Goal: Task Accomplishment & Management: Manage account settings

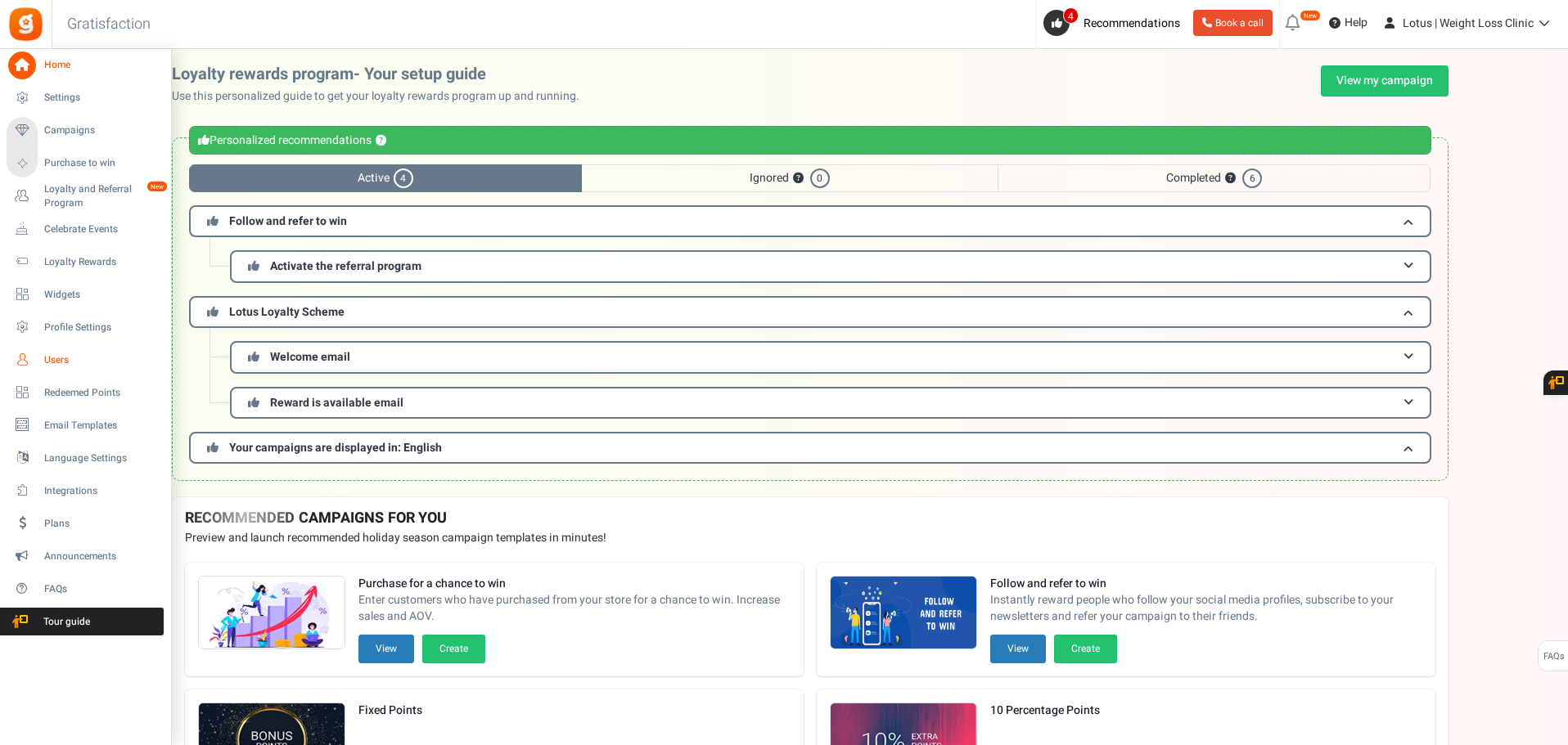
click at [70, 363] on span "Users" at bounding box center [101, 360] width 114 height 14
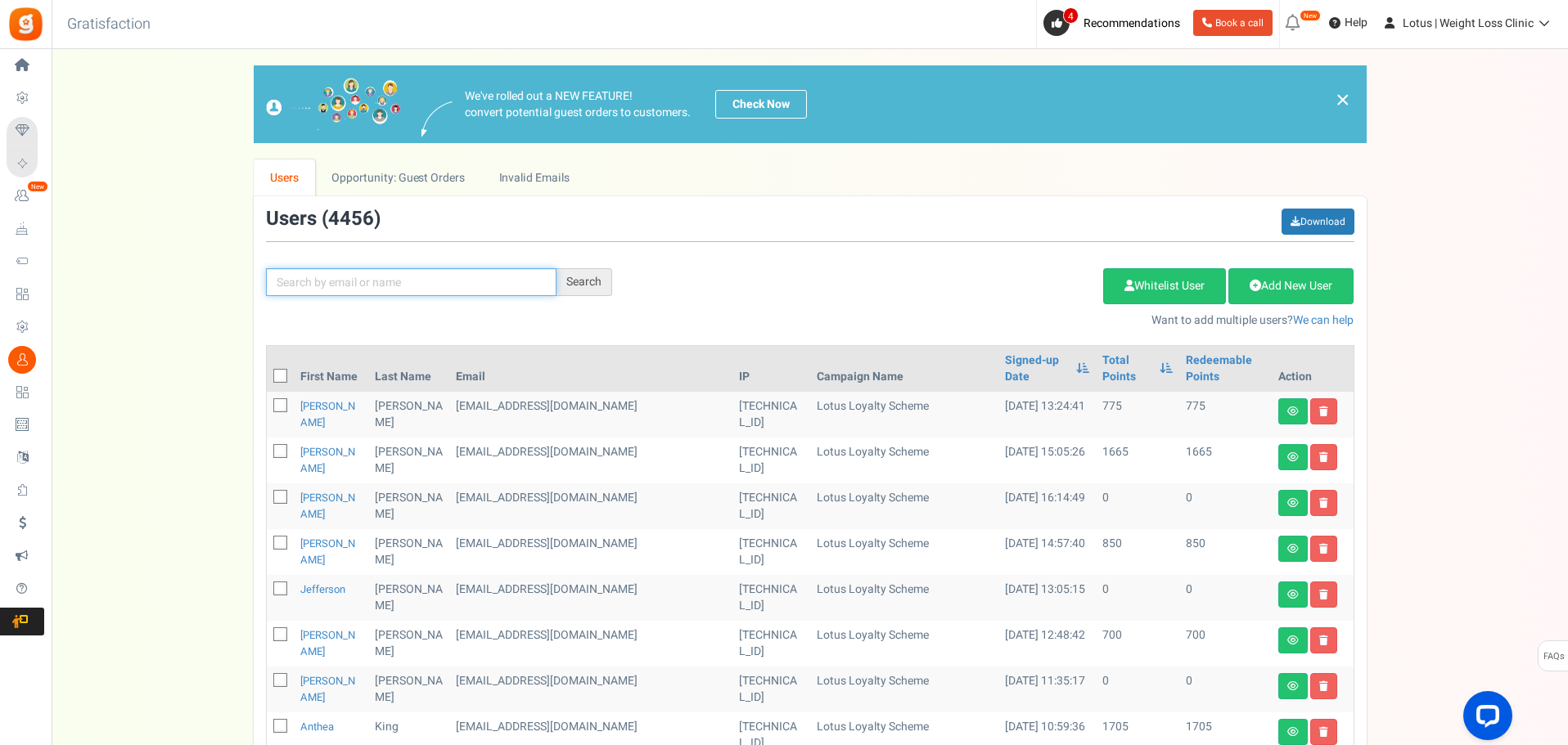
click at [374, 281] on input "text" at bounding box center [411, 282] width 291 height 28
type input "molly gay"
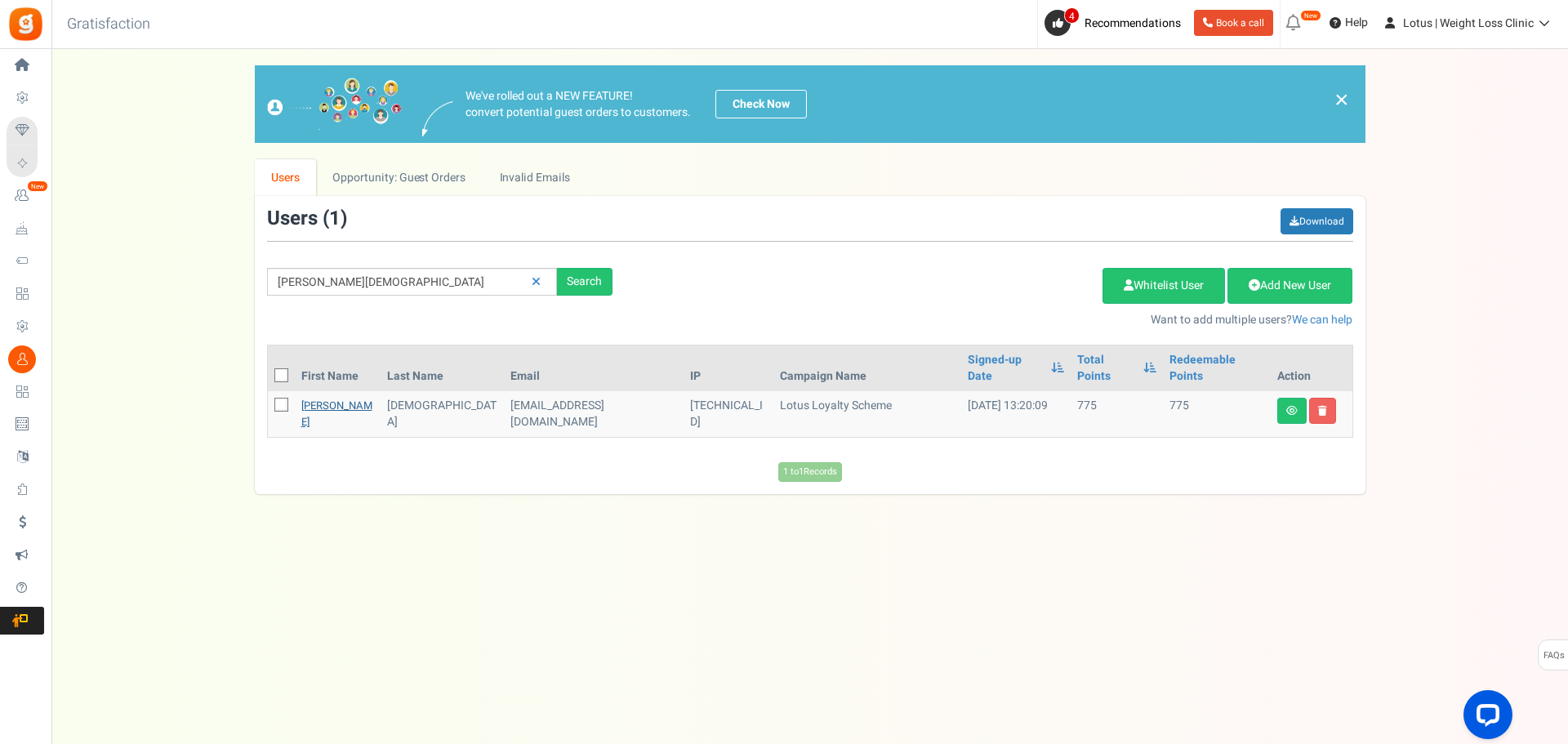
click at [319, 398] on link "Molly" at bounding box center [336, 413] width 71 height 32
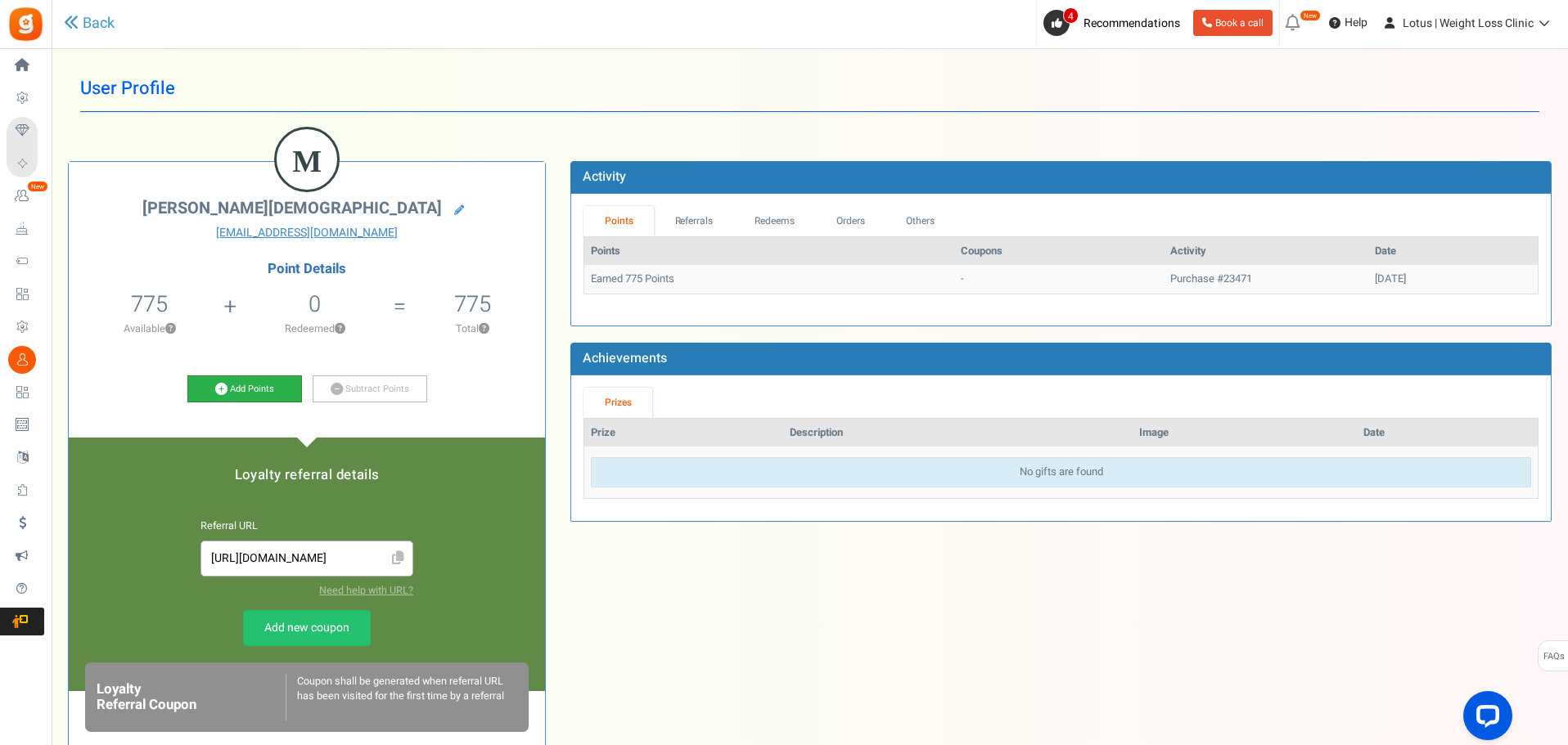
click at [227, 381] on link "Add Points" at bounding box center [245, 389] width 114 height 28
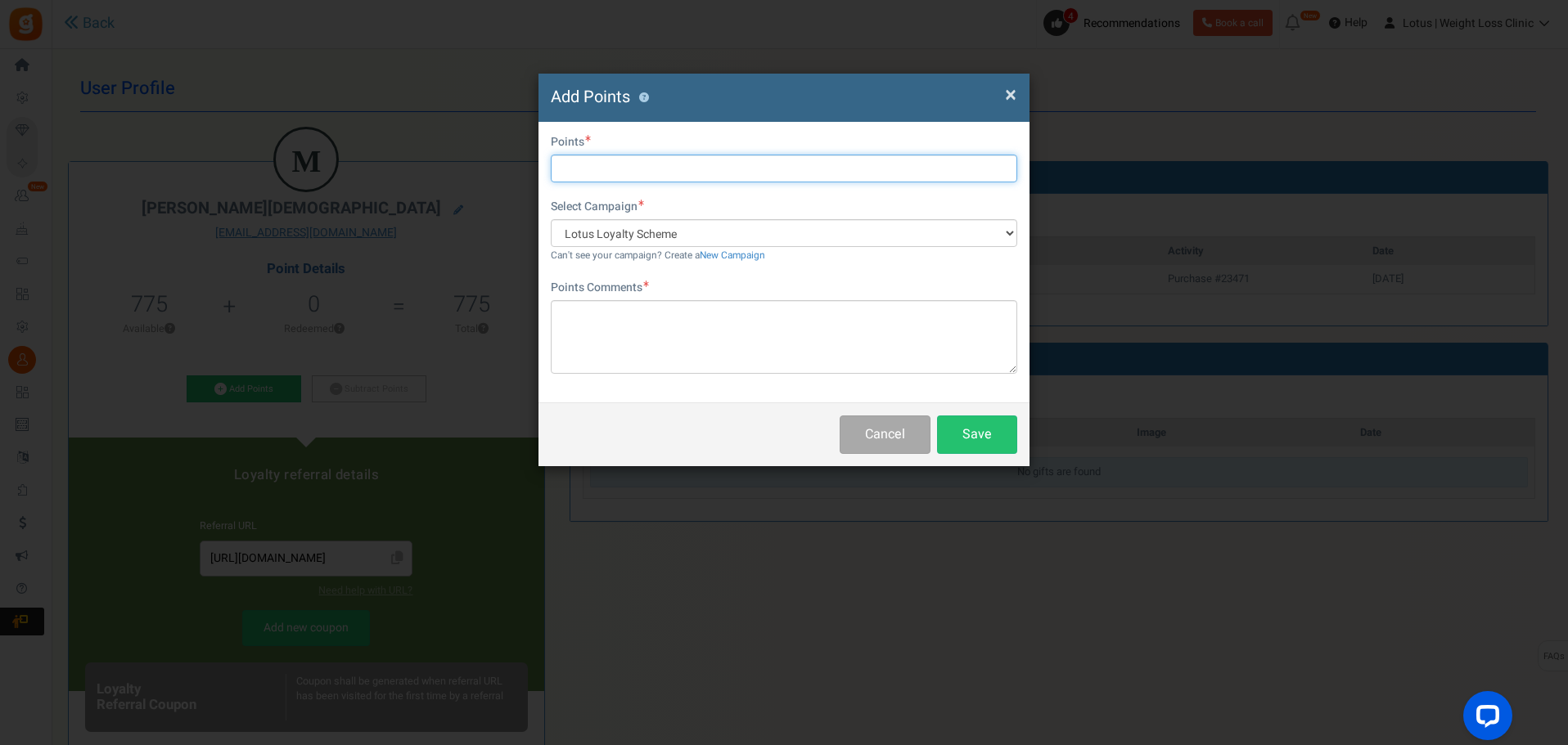
click at [625, 175] on input "text" at bounding box center [783, 168] width 467 height 28
type input "1500"
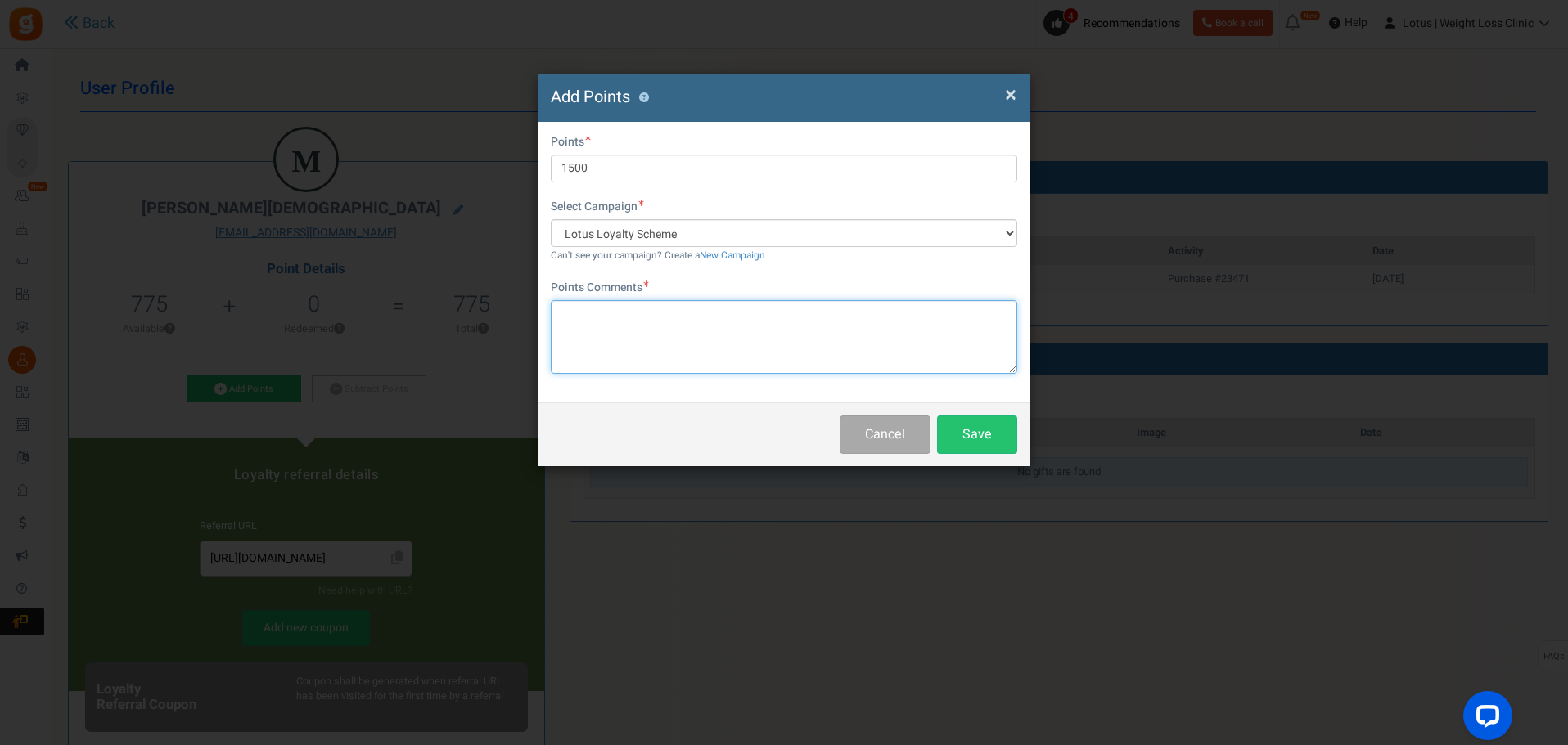
click at [605, 367] on textarea at bounding box center [783, 337] width 467 height 74
type textarea "Price diffrenec dose change"
click at [1048, 461] on div "× Close Add Points ? First Name Last Name Email mollygay22@gmail.com Do you wan…" at bounding box center [784, 372] width 1568 height 745
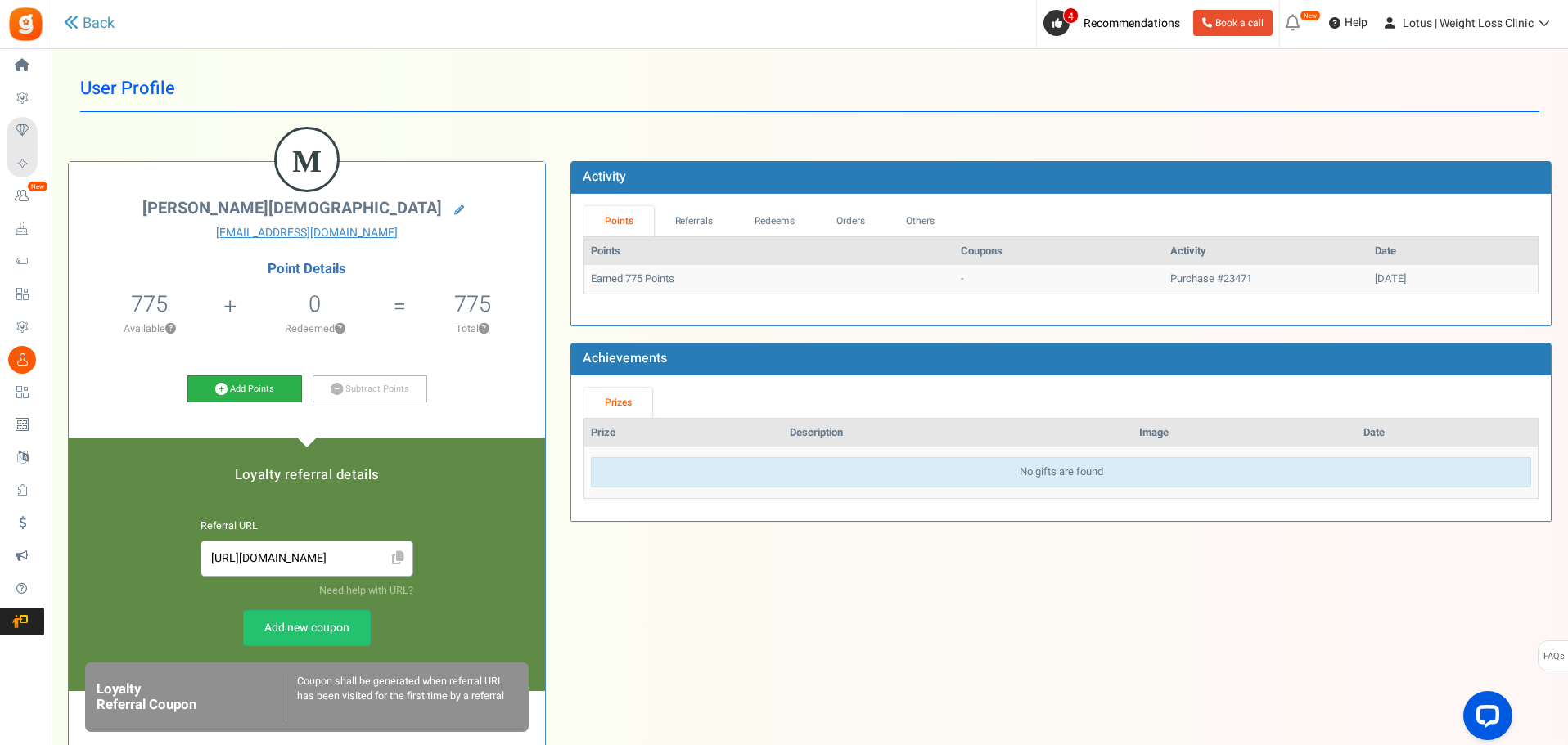
click at [271, 385] on link "Add Points" at bounding box center [245, 389] width 114 height 28
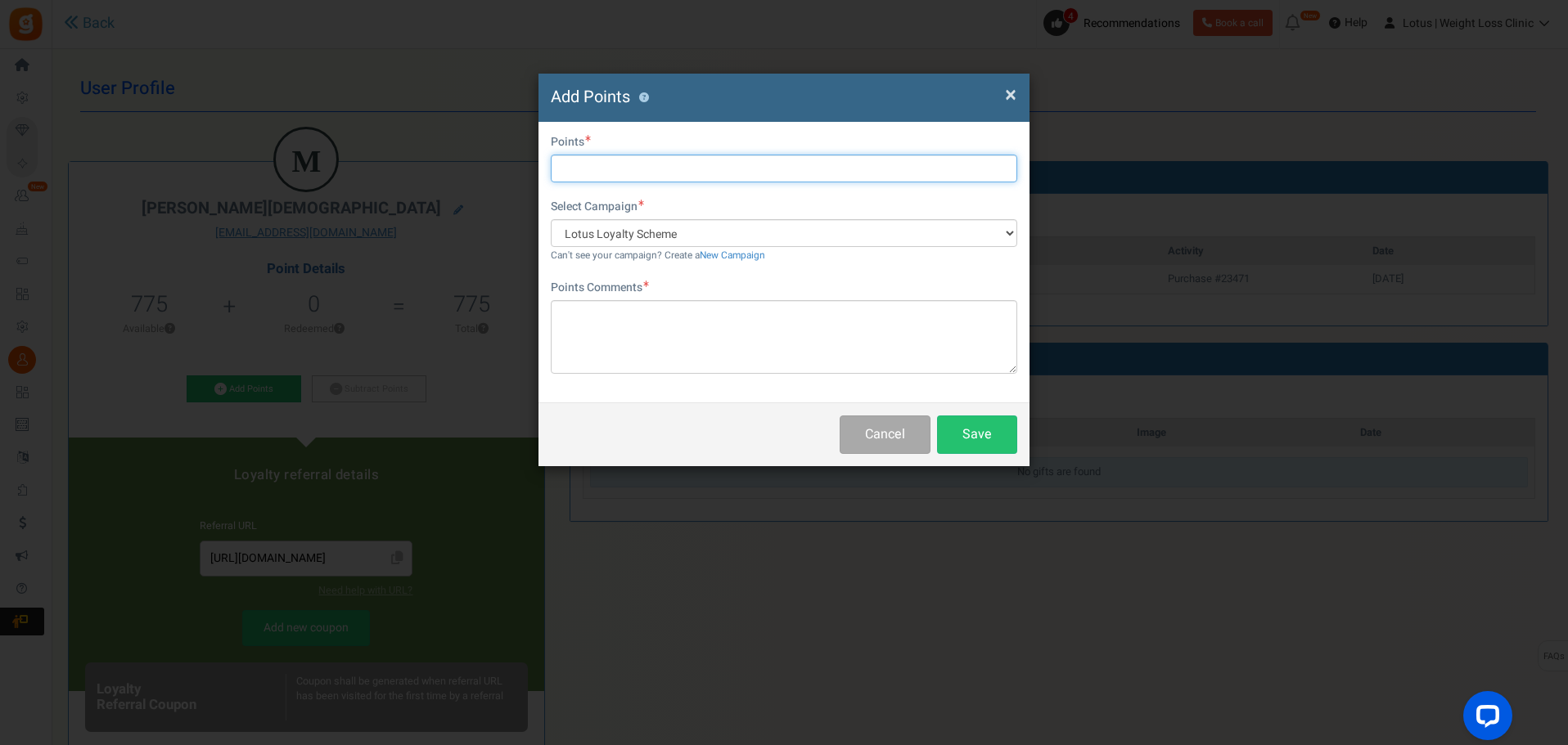
click at [683, 173] on input "text" at bounding box center [783, 168] width 467 height 28
type input "1500"
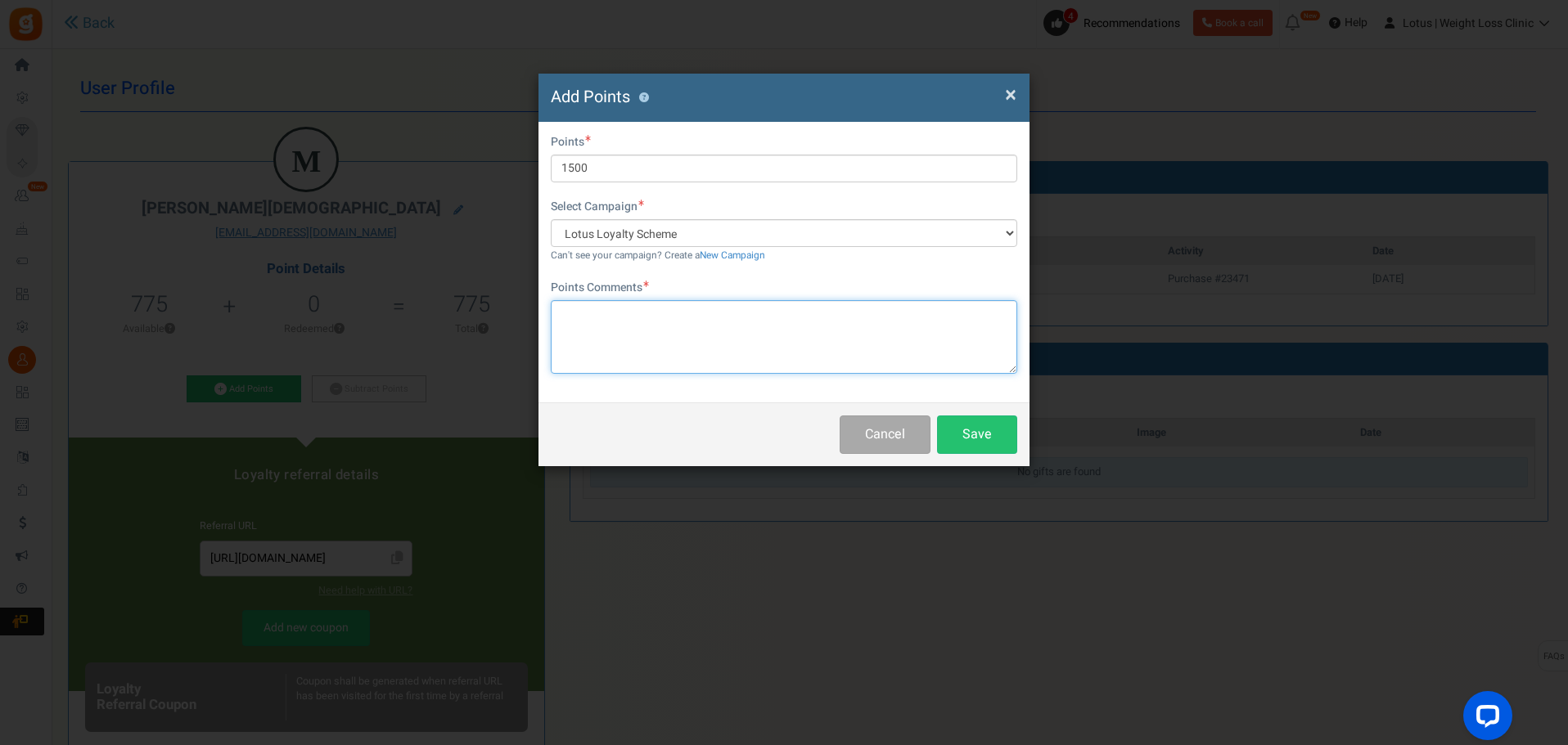
click at [659, 338] on textarea at bounding box center [783, 337] width 467 height 74
type textarea "Price difference - dose change"
click at [961, 420] on button "Save" at bounding box center [976, 435] width 80 height 39
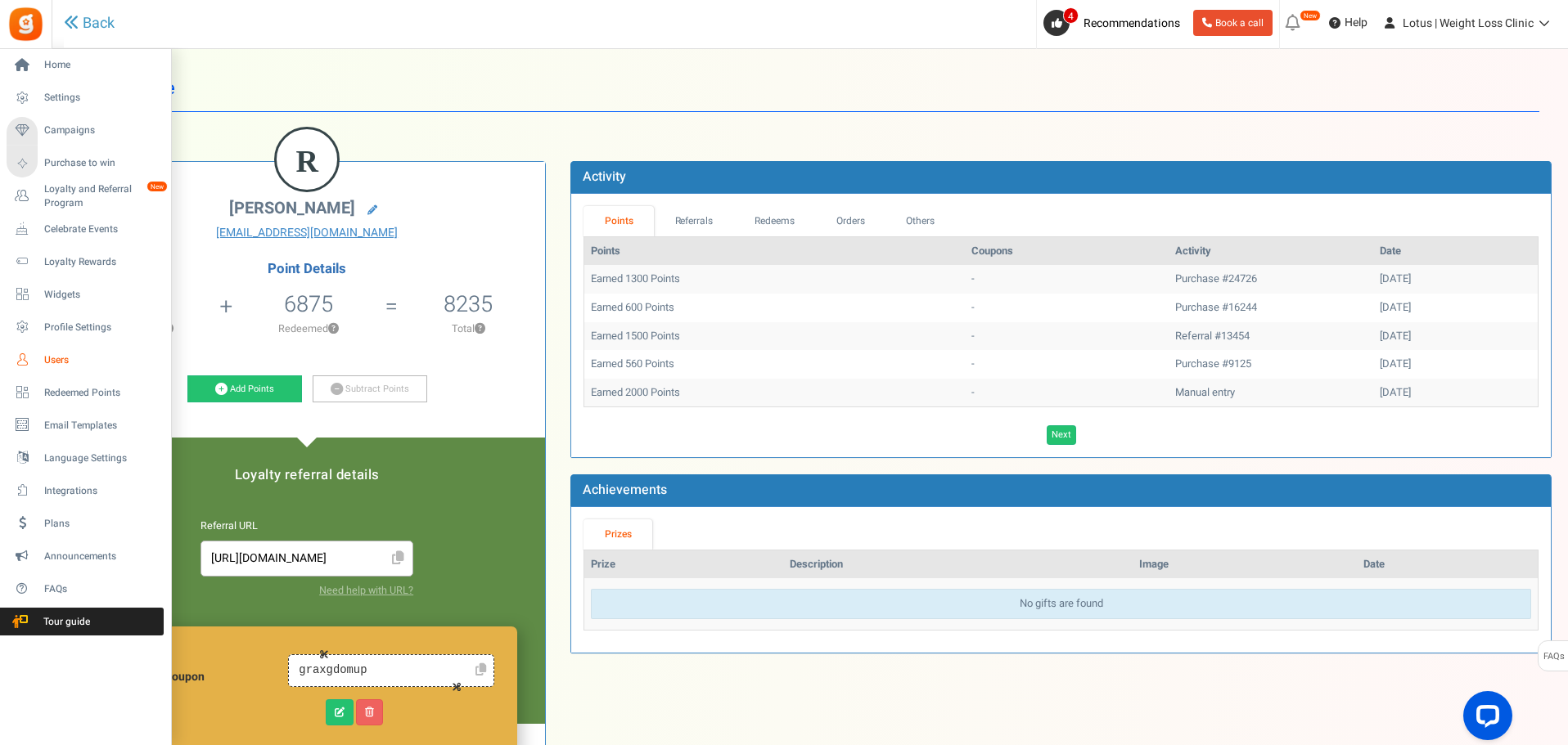
click at [58, 353] on span "Users" at bounding box center [101, 360] width 114 height 14
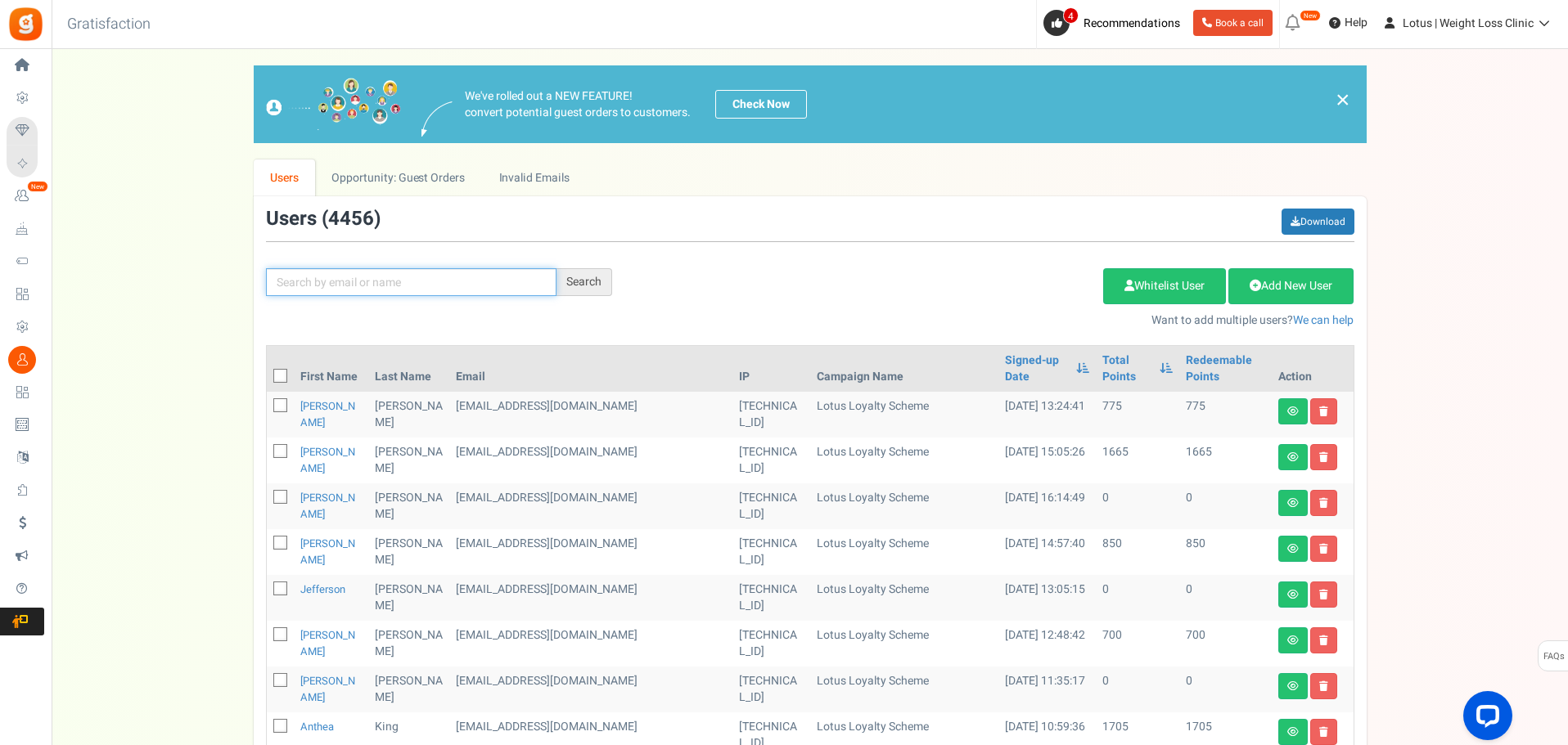
click at [344, 284] on input "text" at bounding box center [411, 282] width 291 height 28
type input "pietrus"
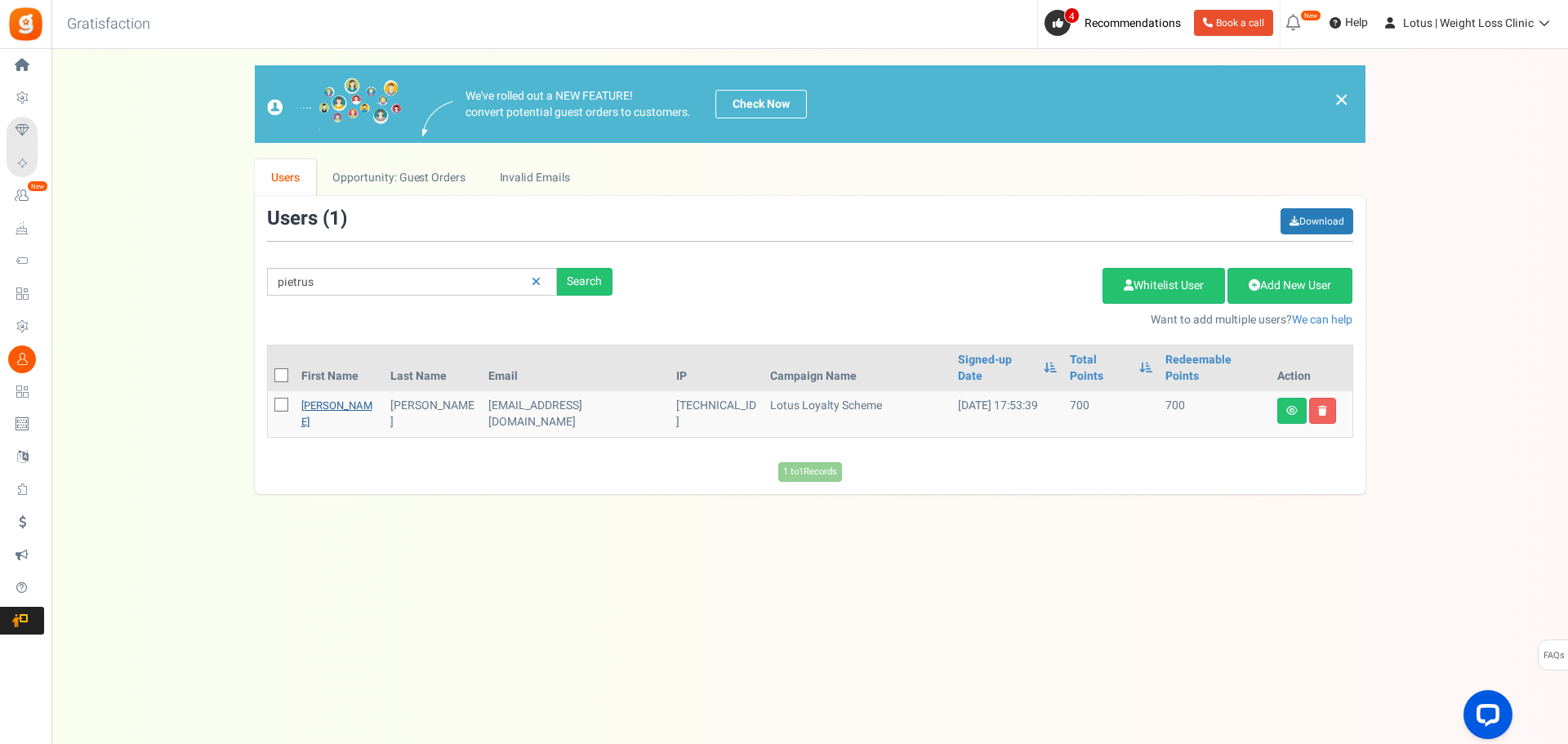
click at [310, 398] on link "[PERSON_NAME]" at bounding box center [336, 413] width 71 height 32
